Goal: Transaction & Acquisition: Book appointment/travel/reservation

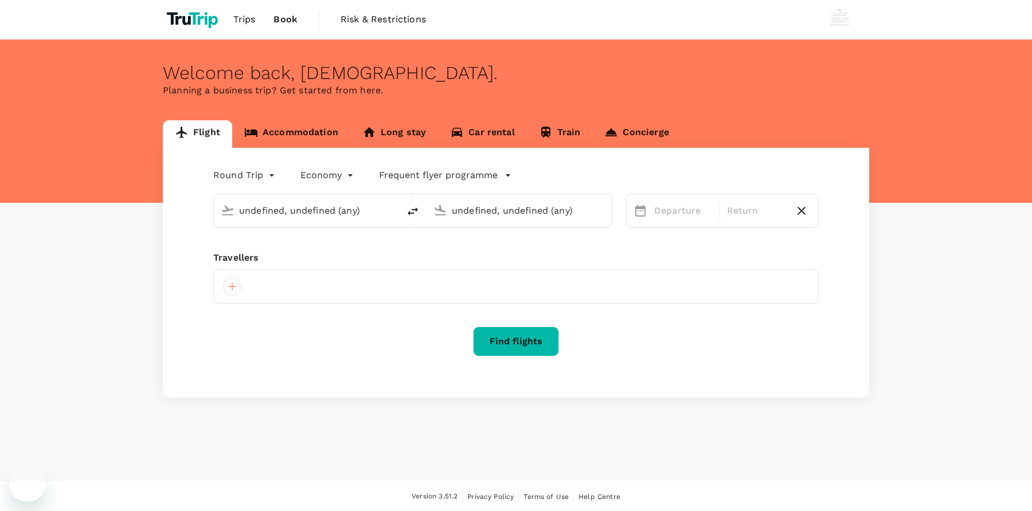
type input "[GEOGRAPHIC_DATA], [GEOGRAPHIC_DATA] (any)"
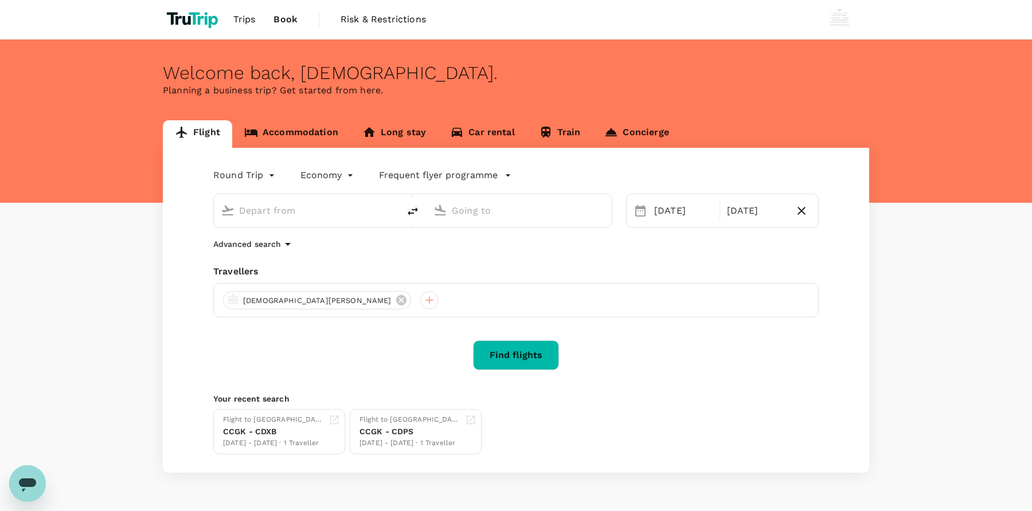
type input "[GEOGRAPHIC_DATA], [GEOGRAPHIC_DATA] (any)"
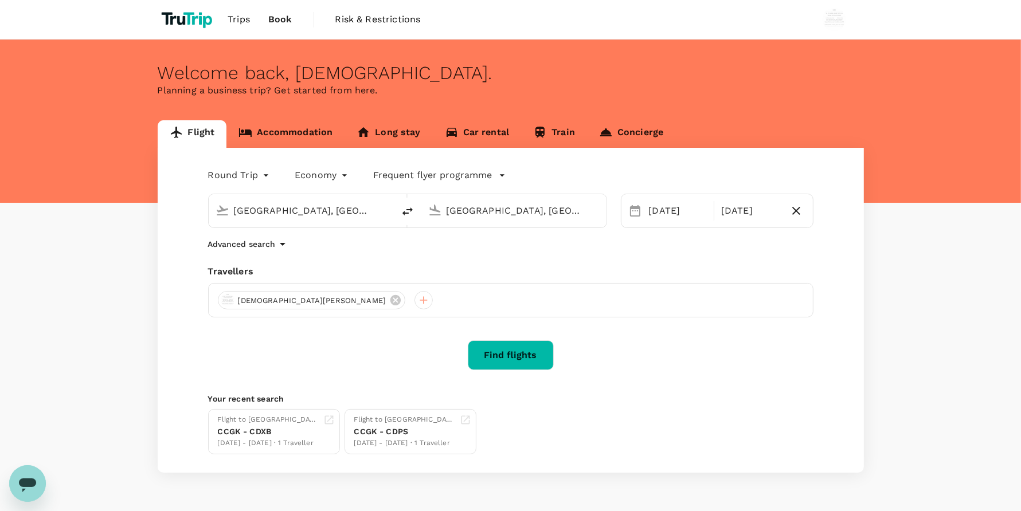
drag, startPoint x: 311, startPoint y: 152, endPoint x: 306, endPoint y: 145, distance: 8.6
click at [311, 152] on div "Round Trip roundtrip Economy economy Frequent flyer programme [GEOGRAPHIC_DATA]…" at bounding box center [511, 310] width 706 height 325
click at [306, 144] on link "Accommodation" at bounding box center [286, 134] width 118 height 28
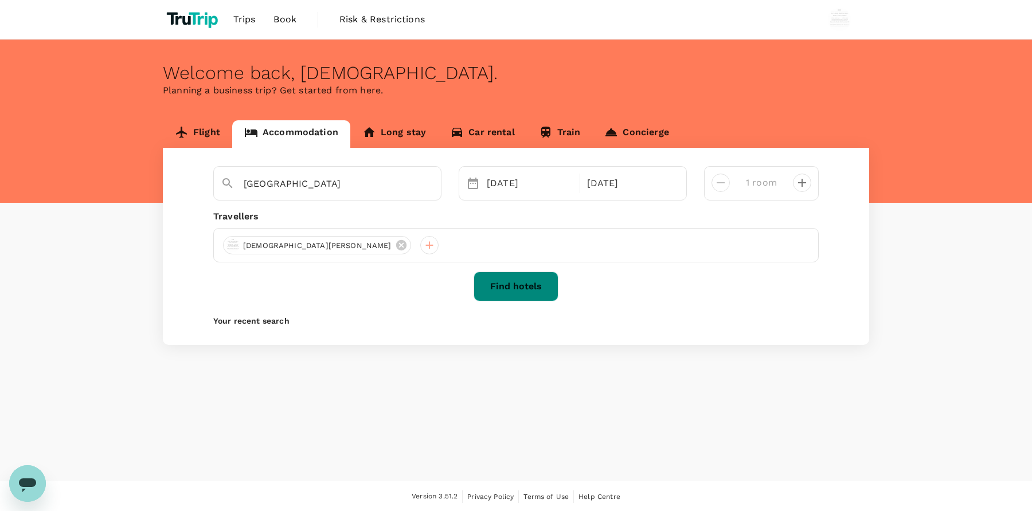
click at [525, 286] on button "Find hotels" at bounding box center [516, 287] width 85 height 30
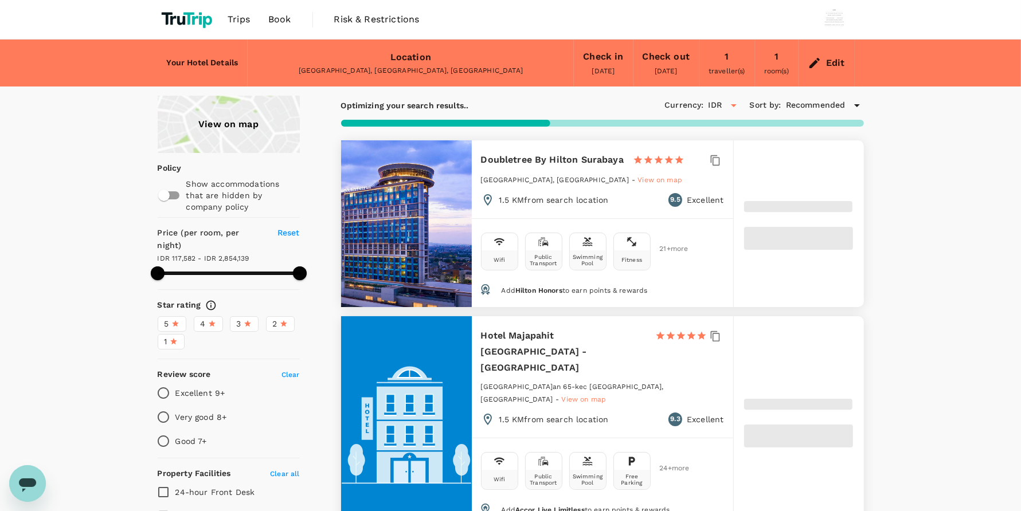
type input "221.29"
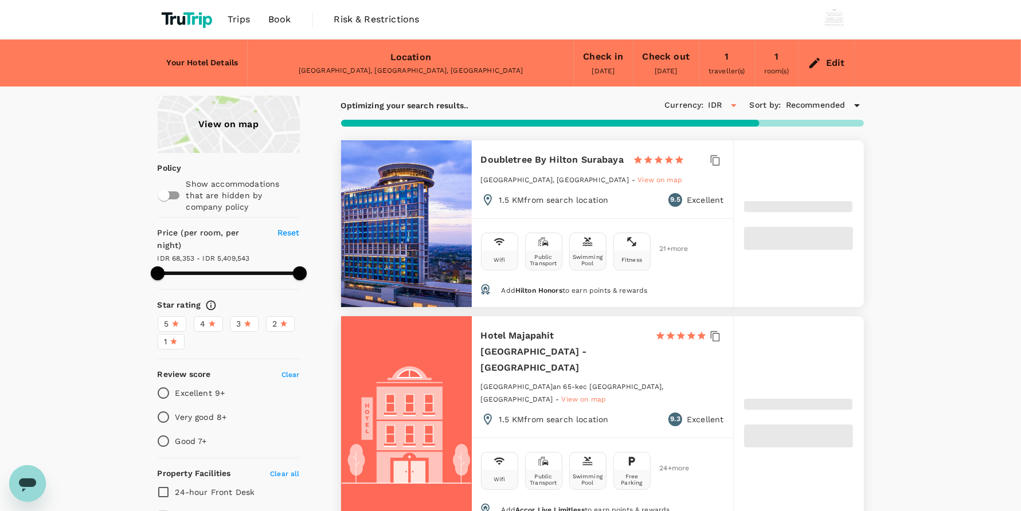
type input "5.29"
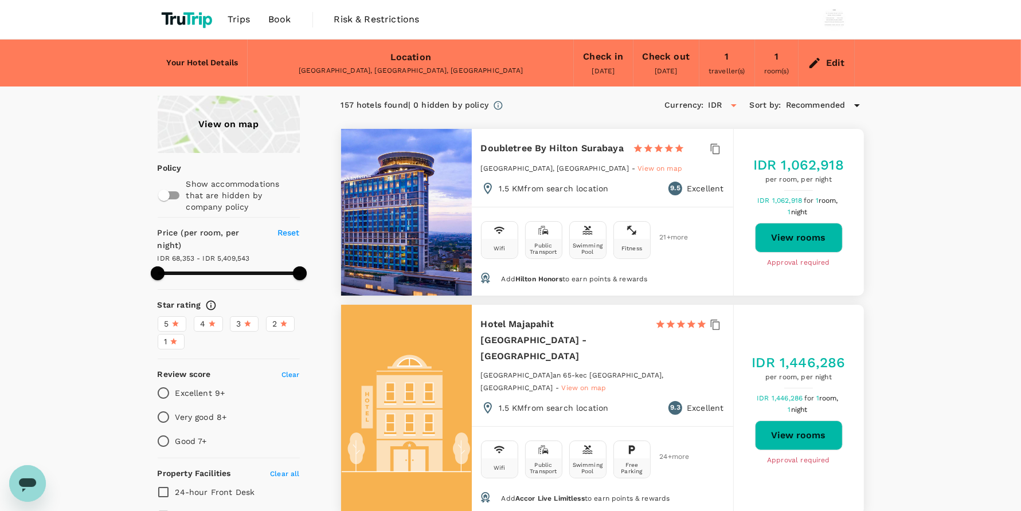
type input "418.29"
click at [791, 244] on button "View rooms" at bounding box center [799, 238] width 88 height 30
click at [281, 20] on span "Book" at bounding box center [279, 20] width 23 height 14
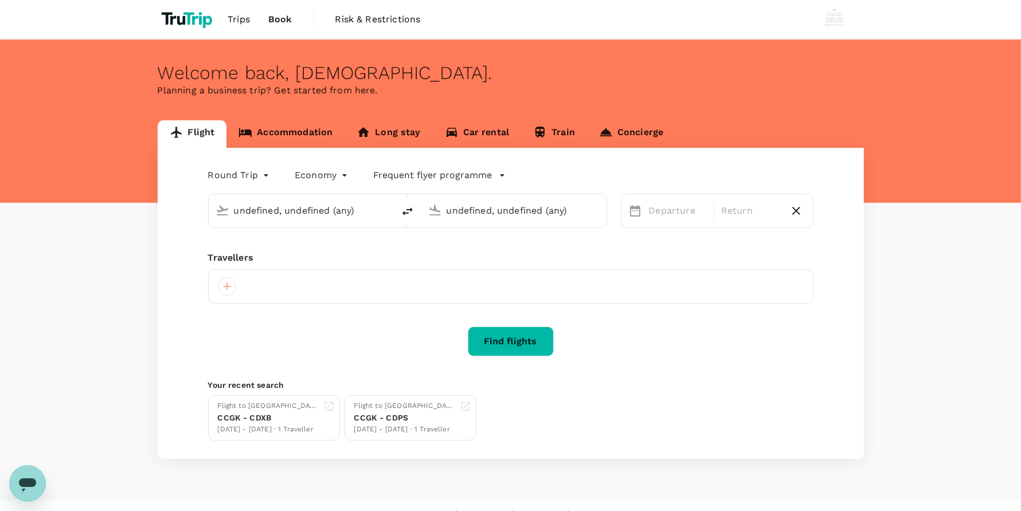
type input "[GEOGRAPHIC_DATA], [GEOGRAPHIC_DATA] (any)"
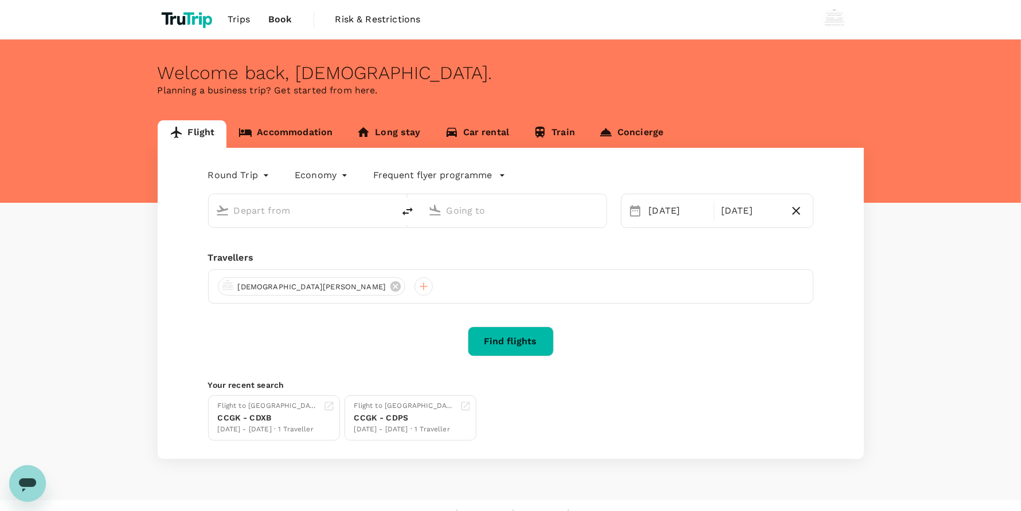
type input "[GEOGRAPHIC_DATA], [GEOGRAPHIC_DATA] (any)"
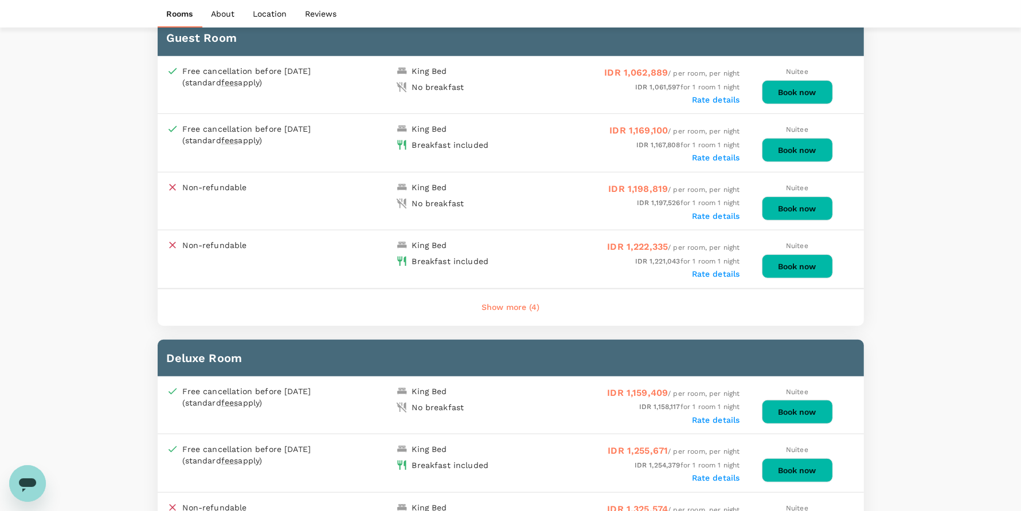
scroll to position [688, 0]
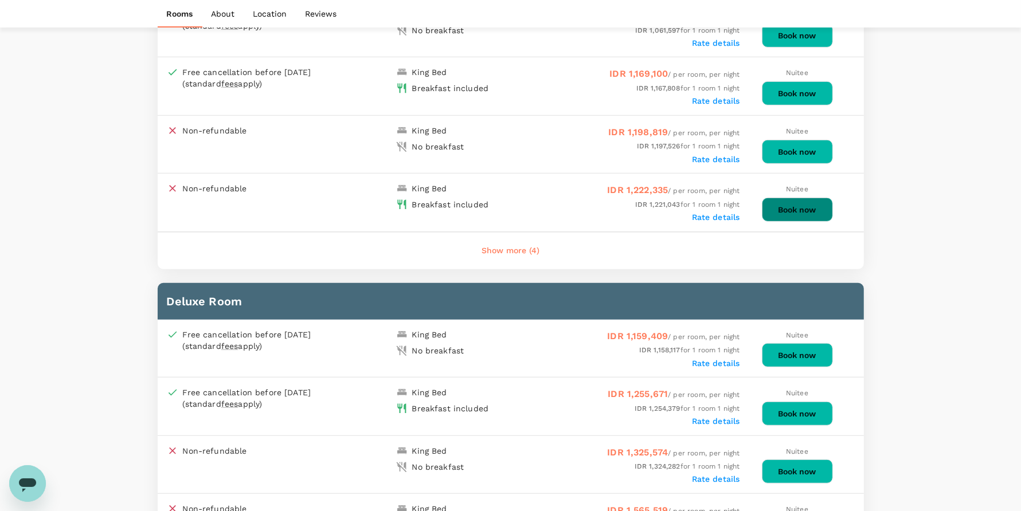
click at [797, 210] on button "Book now" at bounding box center [797, 210] width 71 height 24
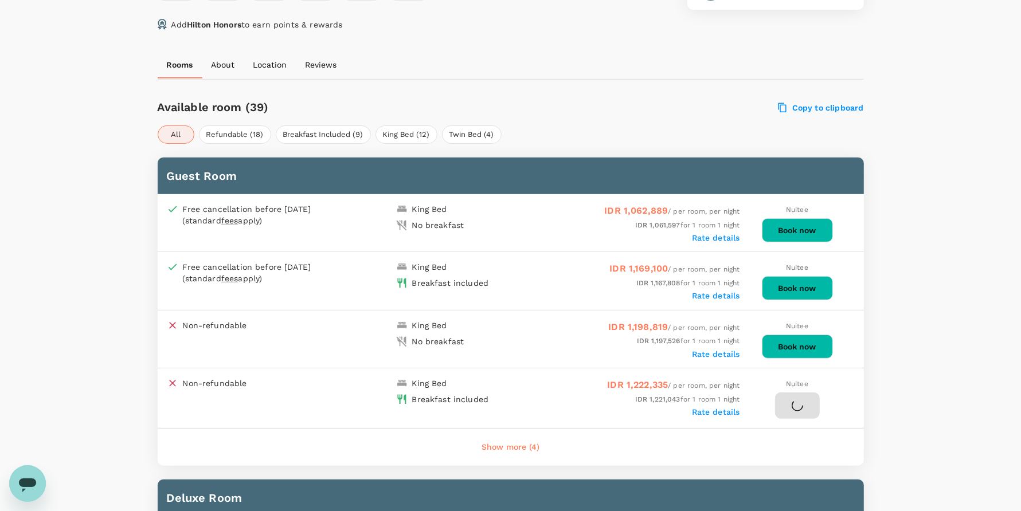
scroll to position [516, 0]
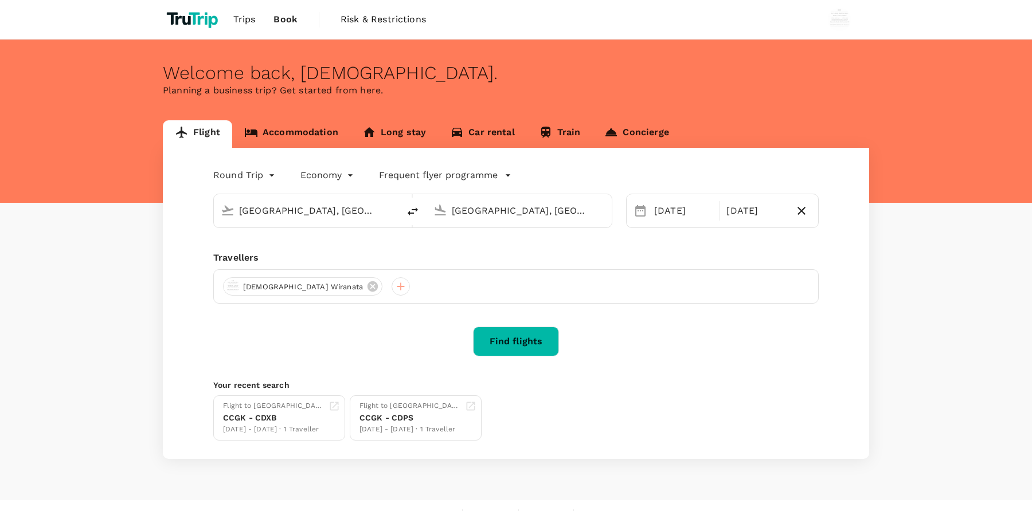
click at [325, 132] on link "Accommodation" at bounding box center [291, 134] width 118 height 28
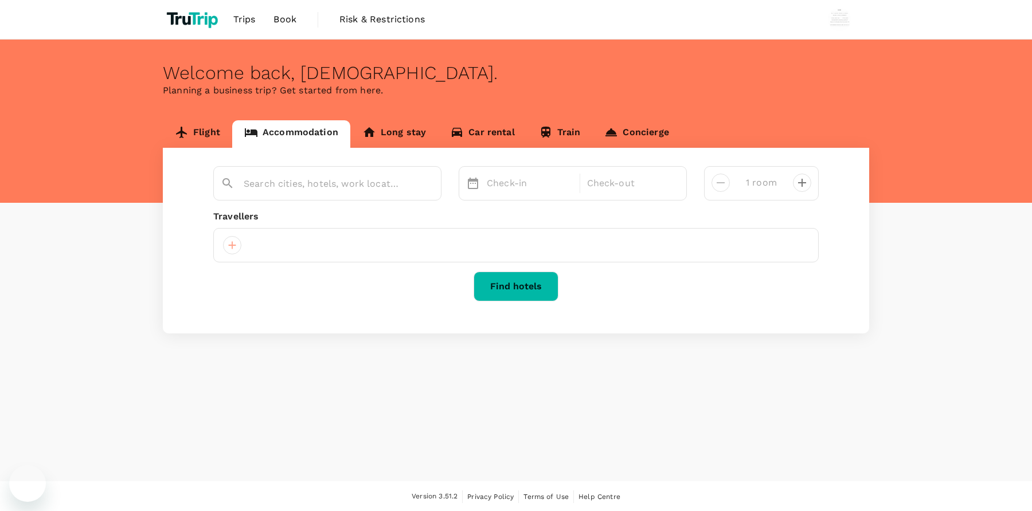
type input "[GEOGRAPHIC_DATA]"
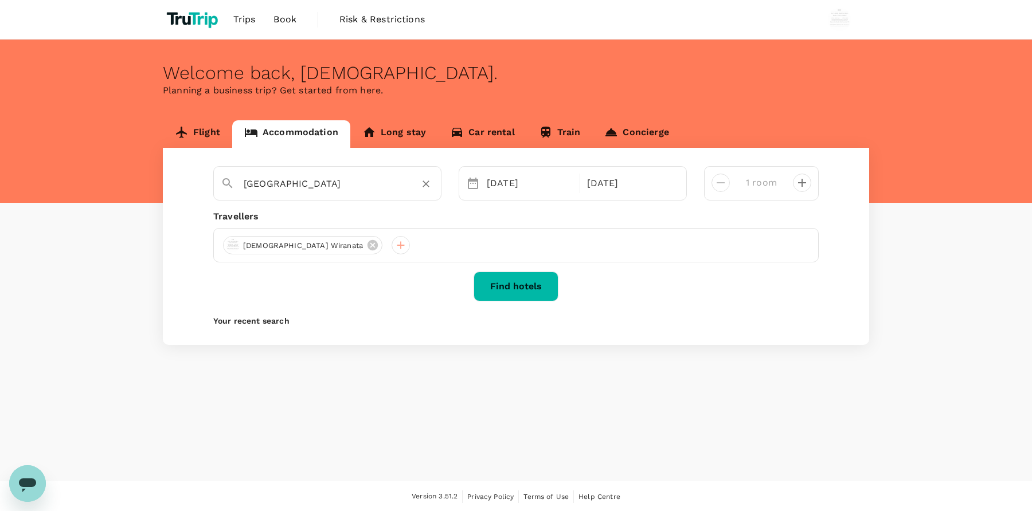
click at [425, 185] on icon "Clear" at bounding box center [425, 183] width 11 height 11
click at [356, 191] on input "text" at bounding box center [323, 184] width 158 height 18
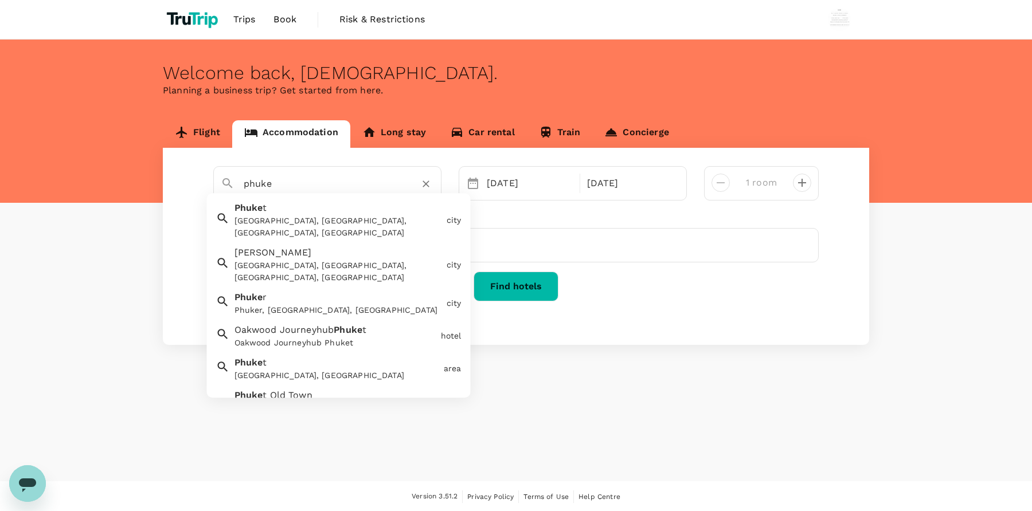
click at [376, 238] on div "Phuket, Mueang Phuket District, Phuket, Thailand" at bounding box center [339, 228] width 208 height 24
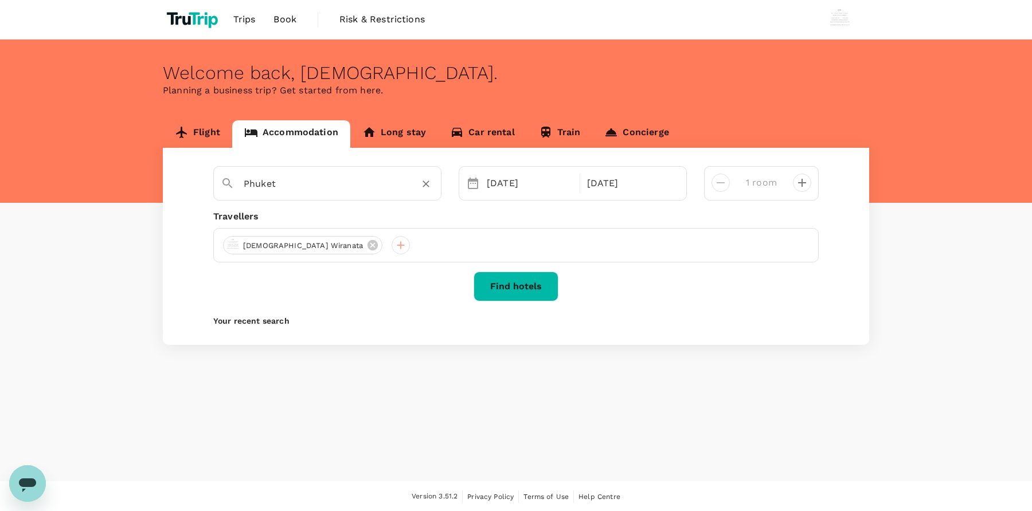
type input "Phuket"
click at [536, 282] on button "Find hotels" at bounding box center [516, 287] width 85 height 30
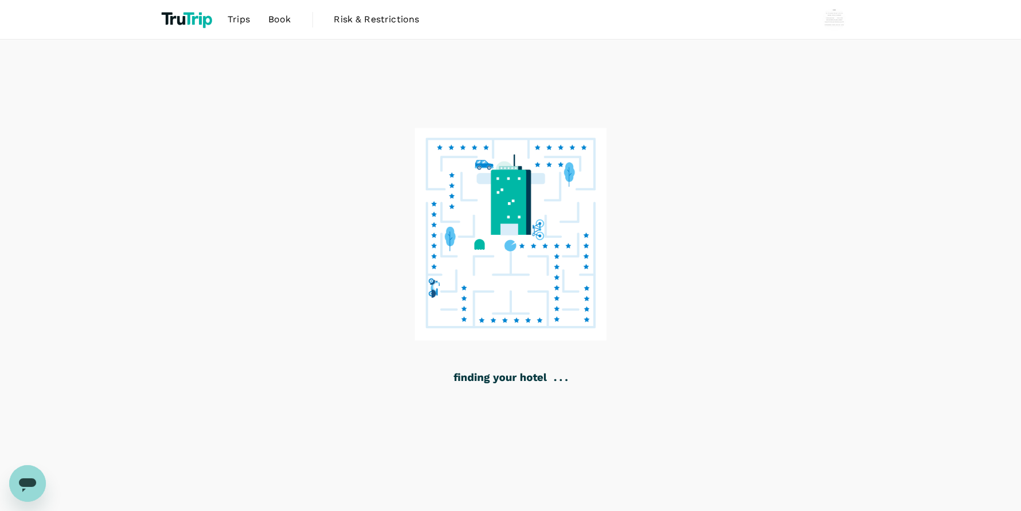
click at [287, 18] on span "Book" at bounding box center [279, 20] width 23 height 14
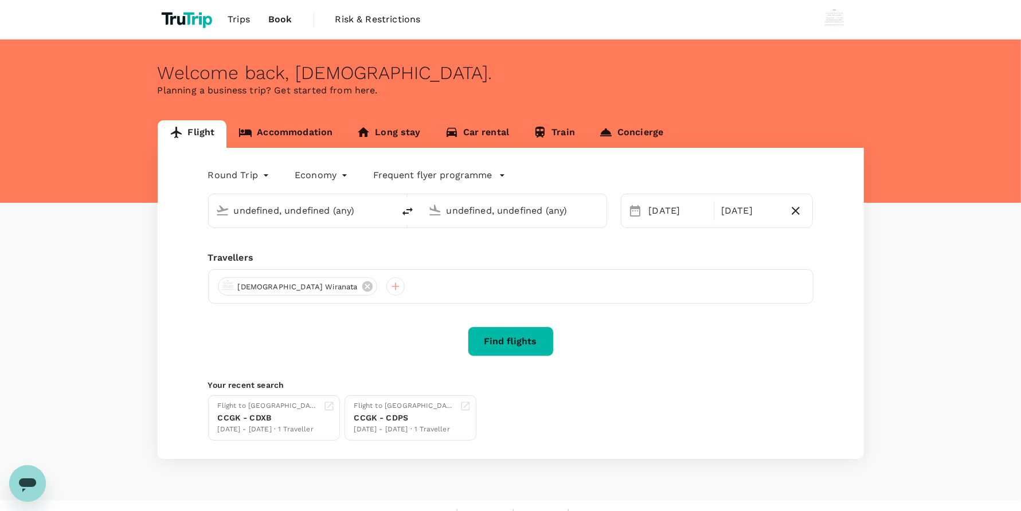
type input "[GEOGRAPHIC_DATA], [GEOGRAPHIC_DATA] (any)"
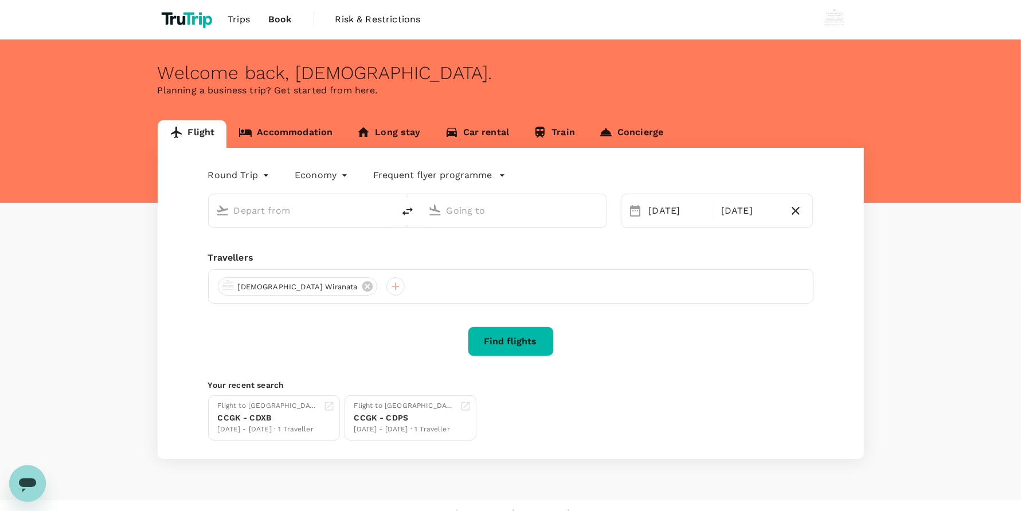
type input "[GEOGRAPHIC_DATA], [GEOGRAPHIC_DATA] (any)"
